Goal: Task Accomplishment & Management: Use online tool/utility

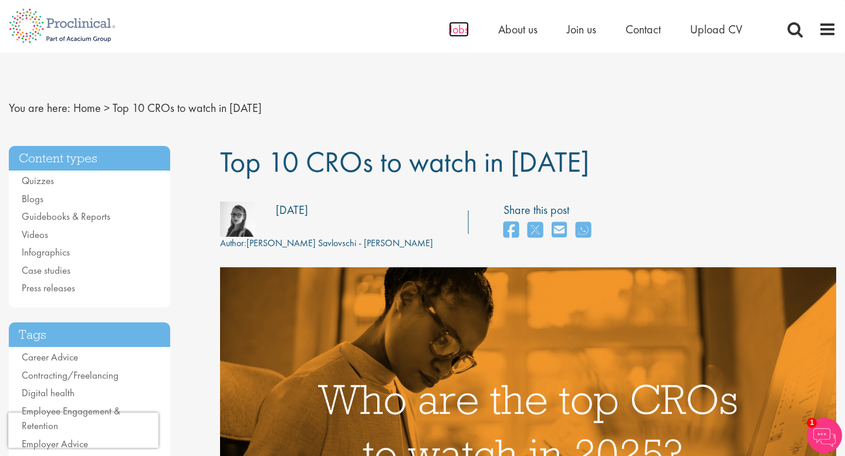
click at [462, 30] on span "Jobs" at bounding box center [459, 29] width 20 height 15
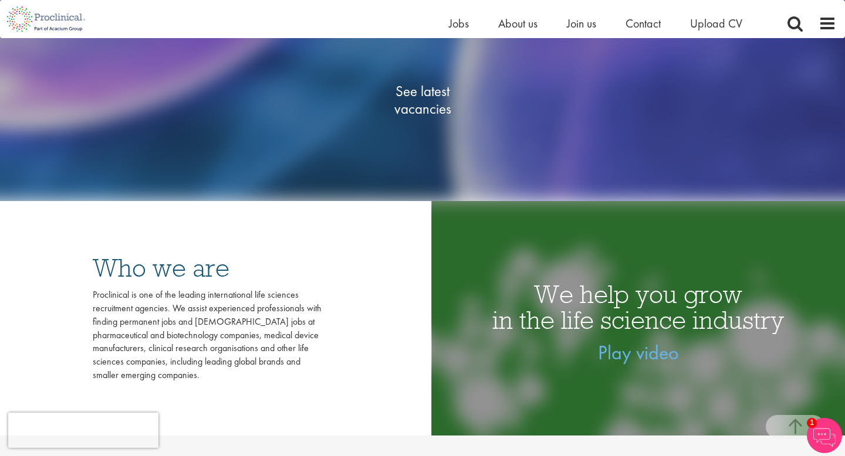
scroll to position [228, 0]
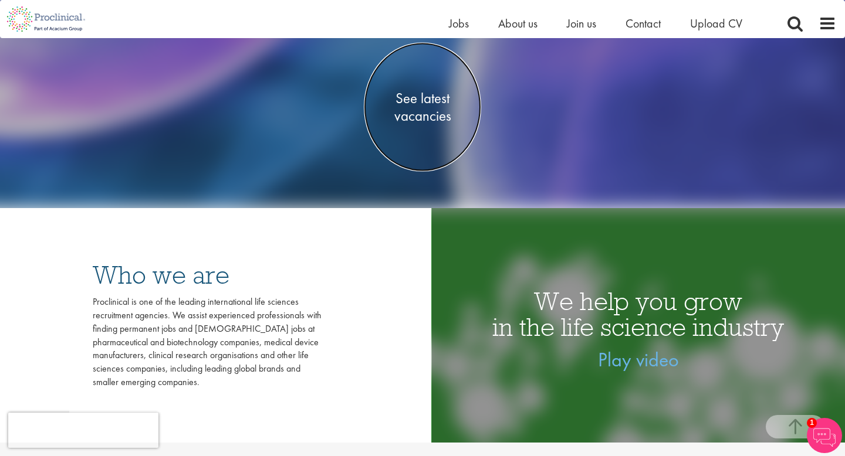
click at [429, 116] on span "See latest vacancies" at bounding box center [422, 106] width 117 height 35
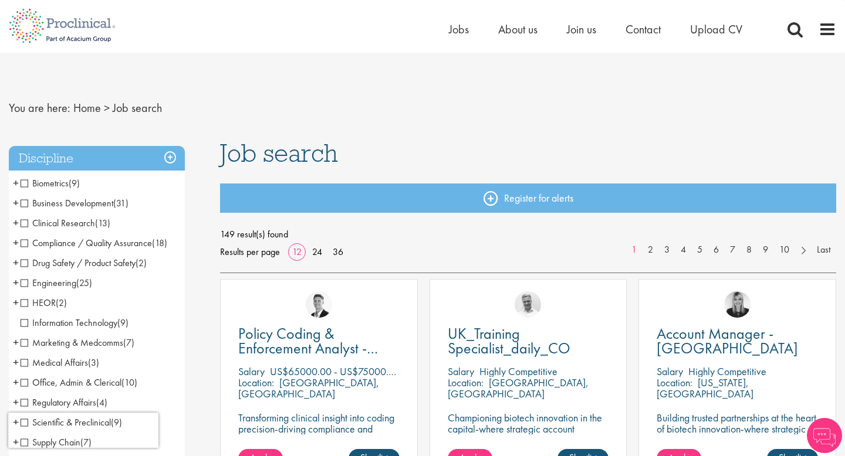
click at [67, 202] on span "Business Development" at bounding box center [67, 203] width 93 height 12
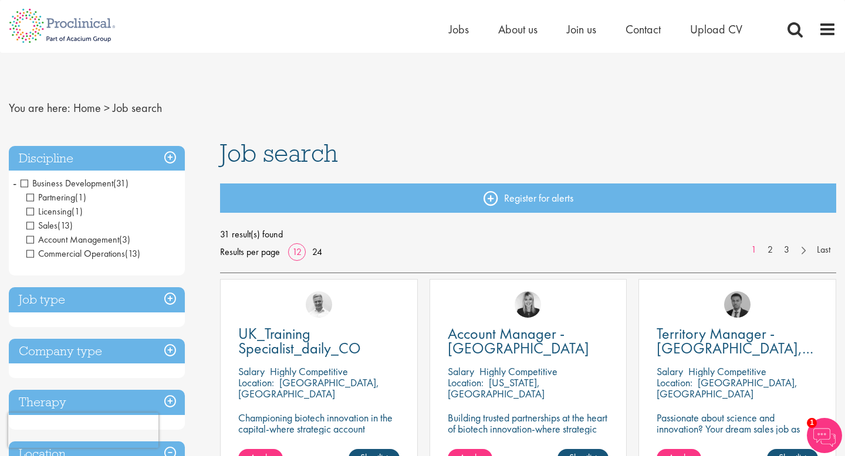
click at [58, 184] on span "Business Development" at bounding box center [67, 183] width 93 height 12
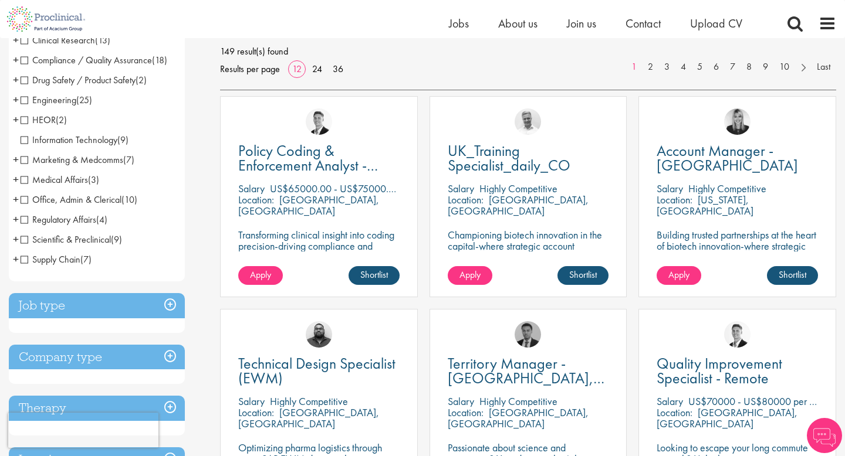
scroll to position [173, 0]
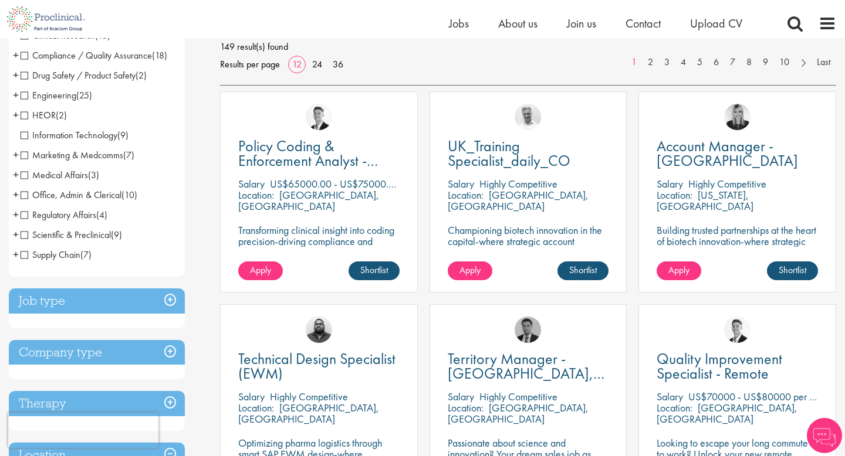
click at [160, 300] on h3 "Job type" at bounding box center [97, 301] width 176 height 25
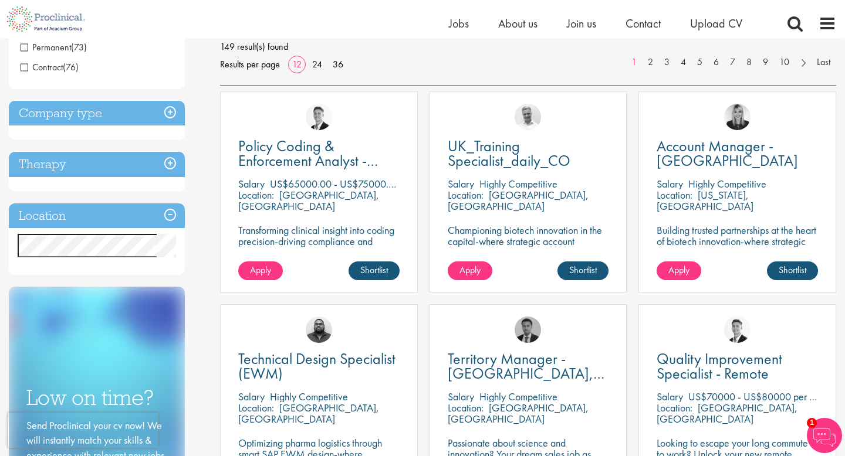
scroll to position [172, 0]
click at [165, 111] on h3 "Company type" at bounding box center [97, 113] width 176 height 25
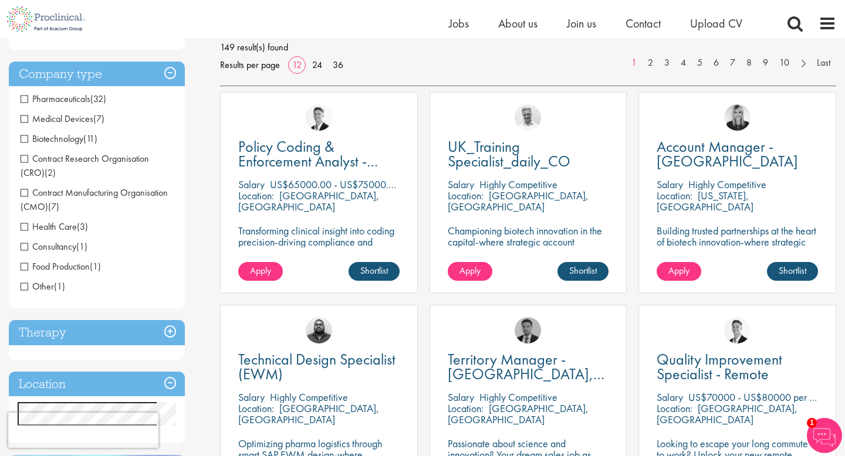
click at [79, 160] on span "Contract Research Organisation (CRO)" at bounding box center [85, 165] width 128 height 26
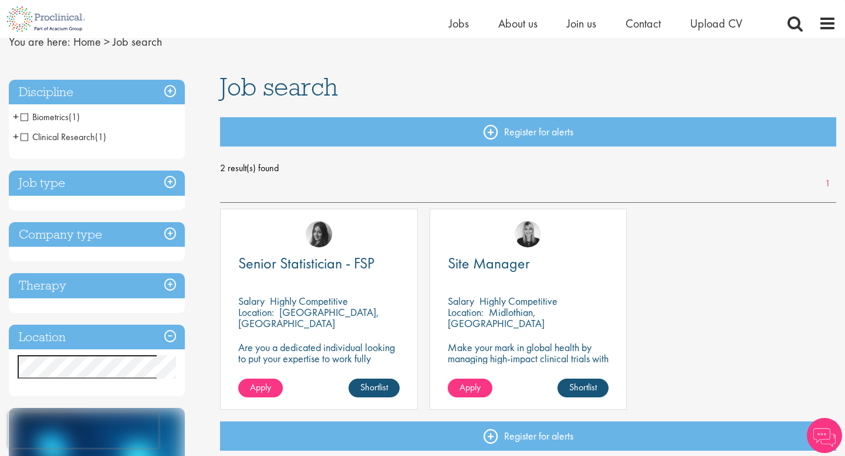
scroll to position [53, 0]
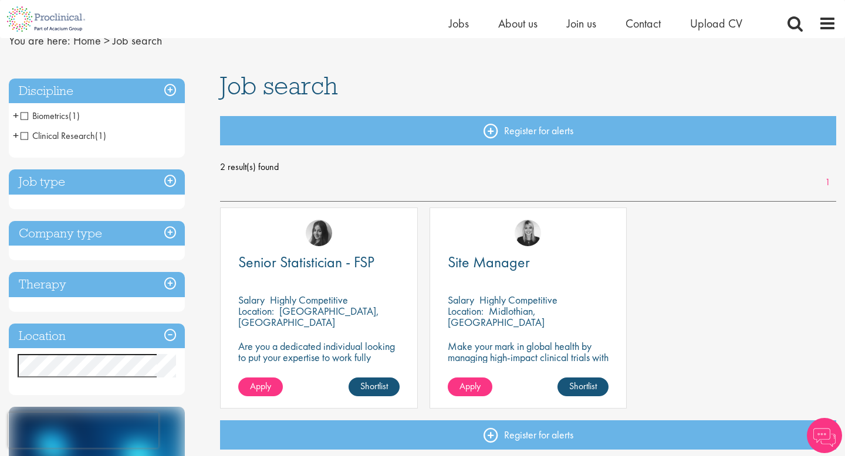
click at [552, 343] on p "Make your mark in global health by managing high-impact clinical trials with a …" at bounding box center [527, 357] width 161 height 33
click at [594, 386] on link "Shortlist" at bounding box center [582, 387] width 51 height 19
click at [581, 385] on link "Shortlisted" at bounding box center [578, 387] width 60 height 19
click at [530, 331] on div "Site Manager Salary Highly Competitive Location: Midlothian, USA Make your mark…" at bounding box center [528, 308] width 198 height 201
click at [504, 265] on span "Site Manager" at bounding box center [488, 262] width 82 height 20
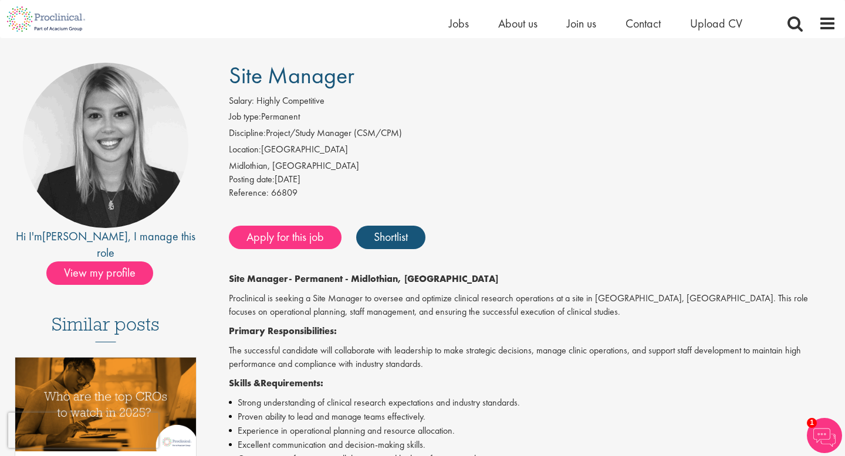
scroll to position [65, 0]
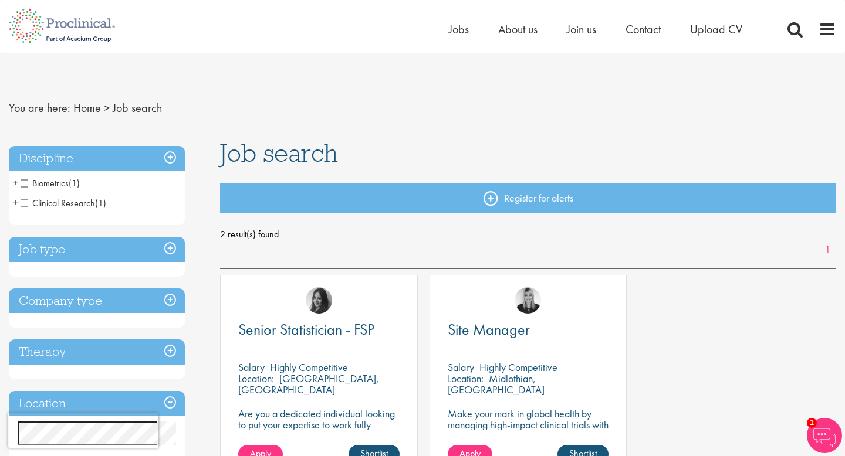
click at [167, 296] on h3 "Company type" at bounding box center [97, 301] width 176 height 25
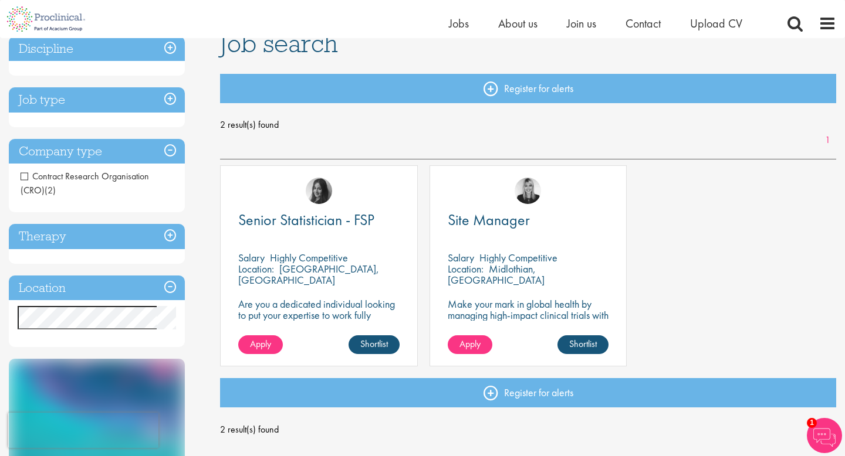
scroll to position [108, 0]
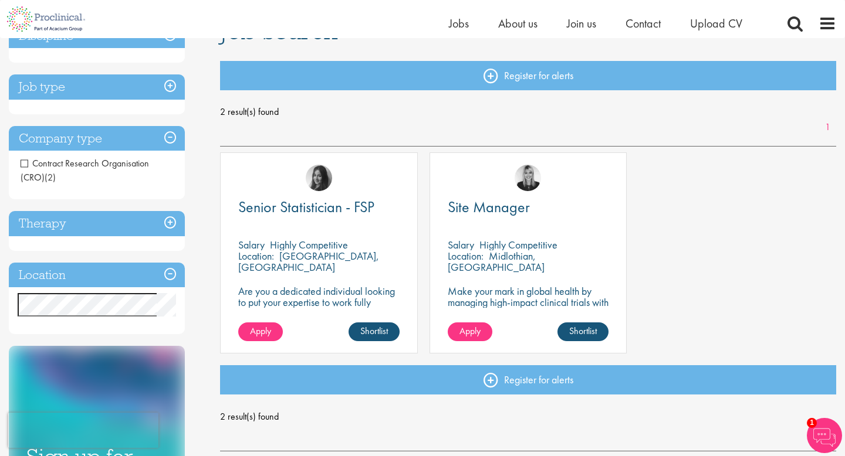
click at [87, 160] on span "Contract Research Organisation (CRO)" at bounding box center [85, 170] width 128 height 26
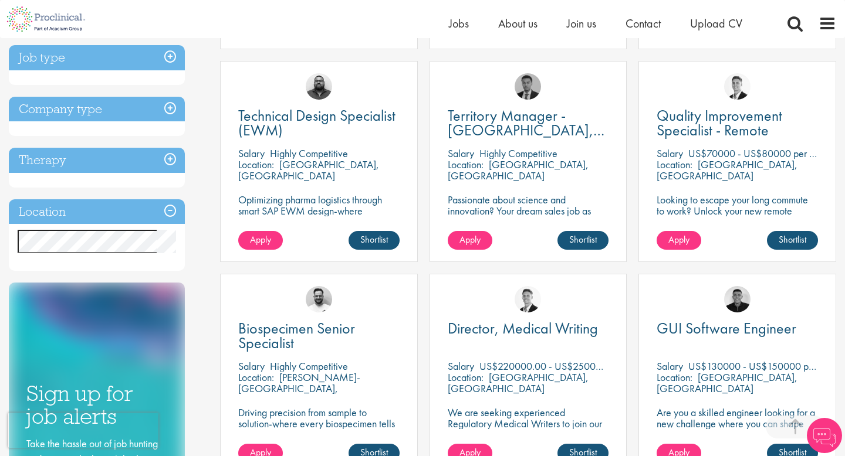
click at [143, 116] on h3 "Company type" at bounding box center [97, 109] width 176 height 25
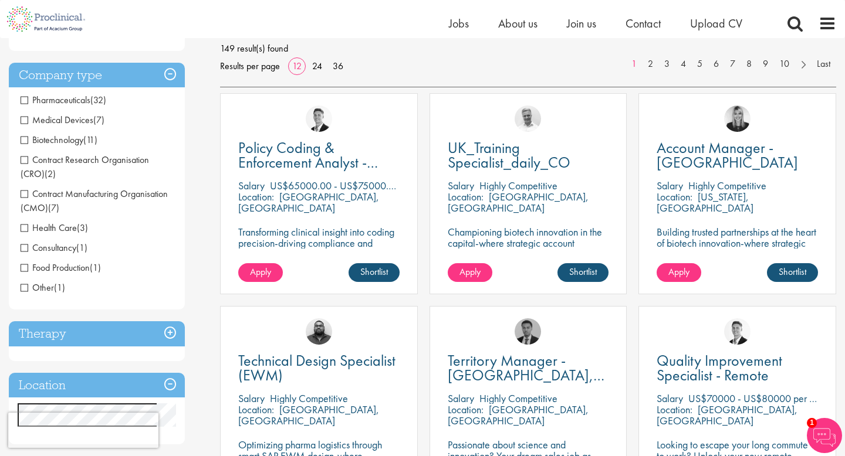
scroll to position [167, 0]
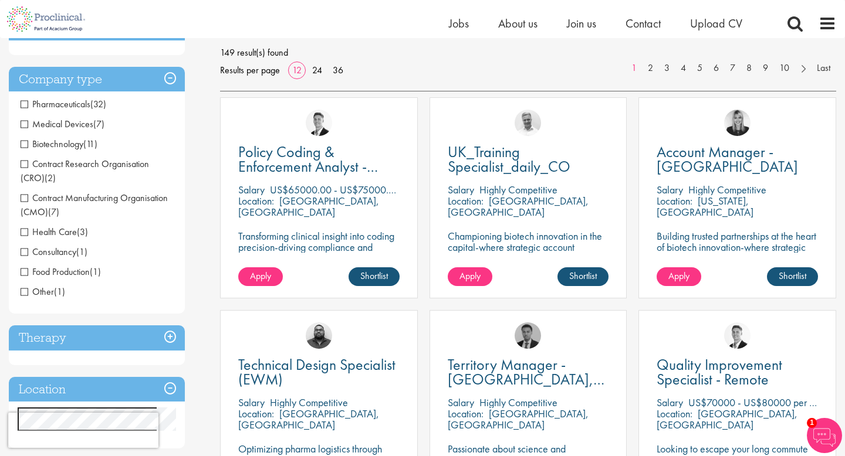
click at [79, 100] on span "Pharmaceuticals" at bounding box center [56, 104] width 70 height 12
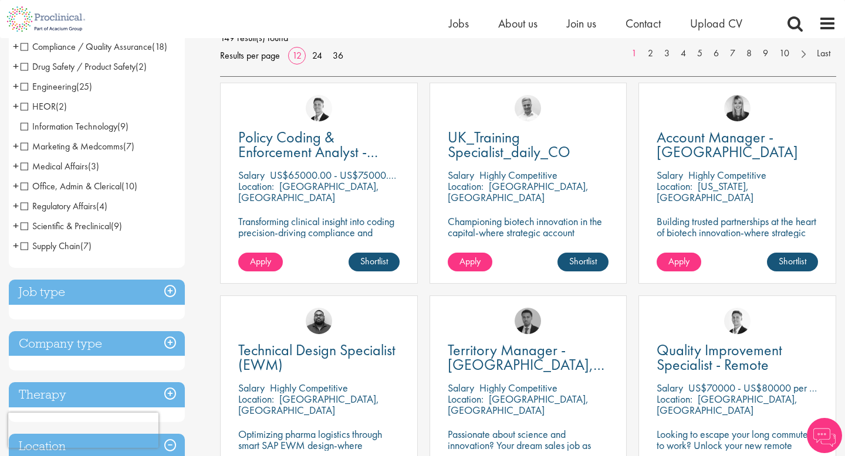
scroll to position [167, 0]
